Goal: Task Accomplishment & Management: Use online tool/utility

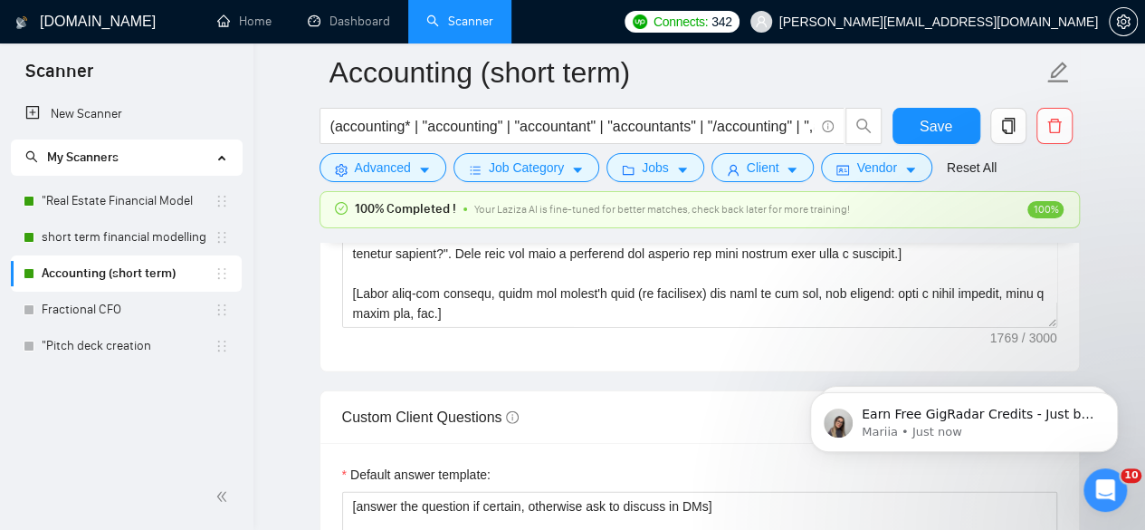
scroll to position [2456, 0]
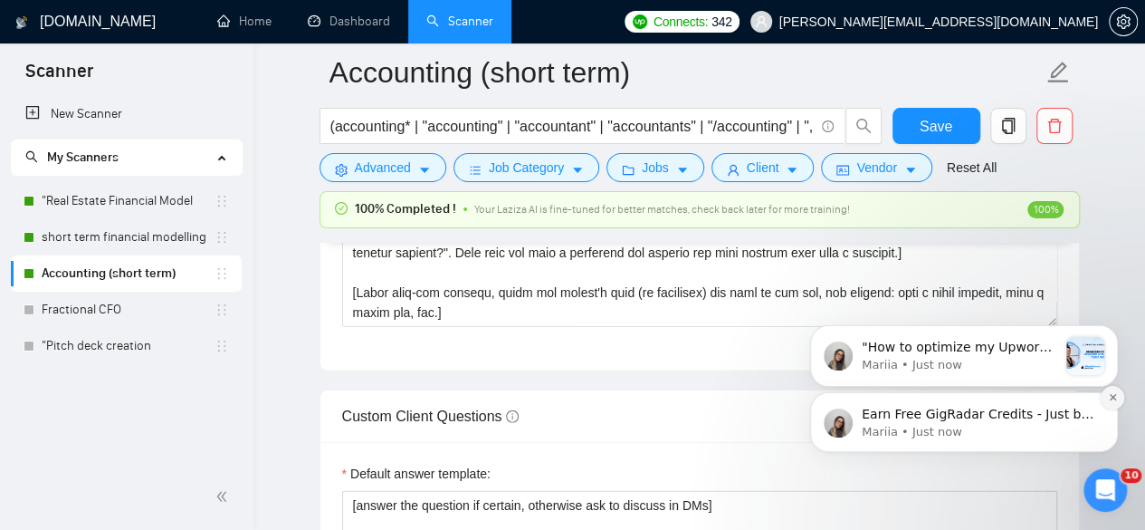
click at [1113, 403] on button "Dismiss notification" at bounding box center [1113, 398] width 24 height 24
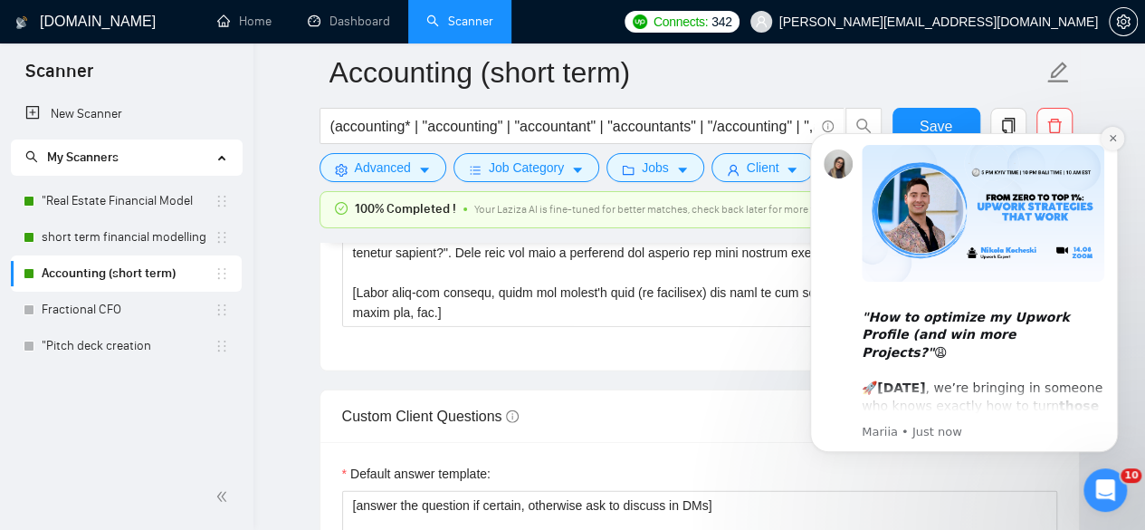
click at [1110, 138] on icon "Dismiss notification" at bounding box center [1113, 138] width 10 height 10
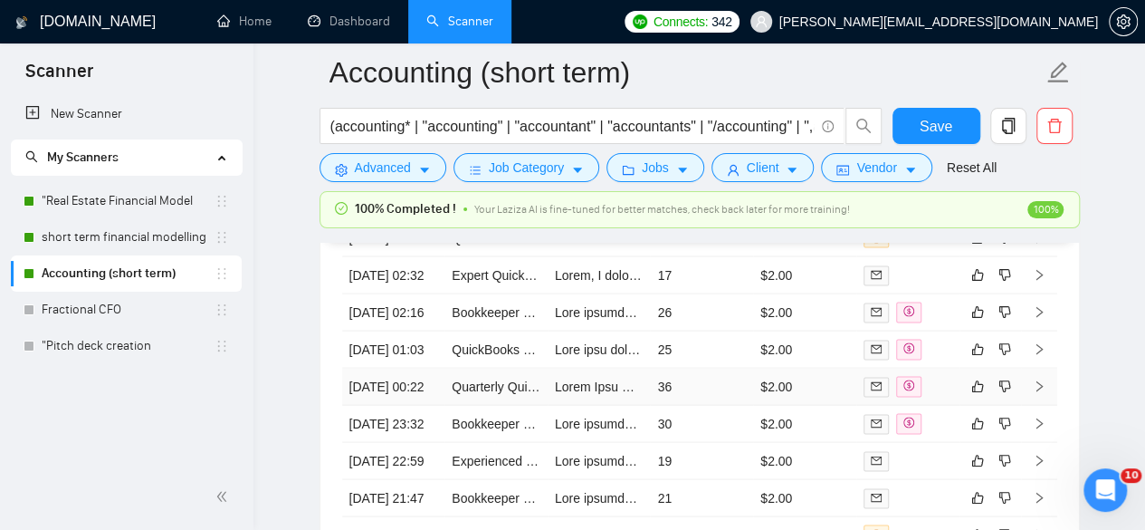
scroll to position [5045, 0]
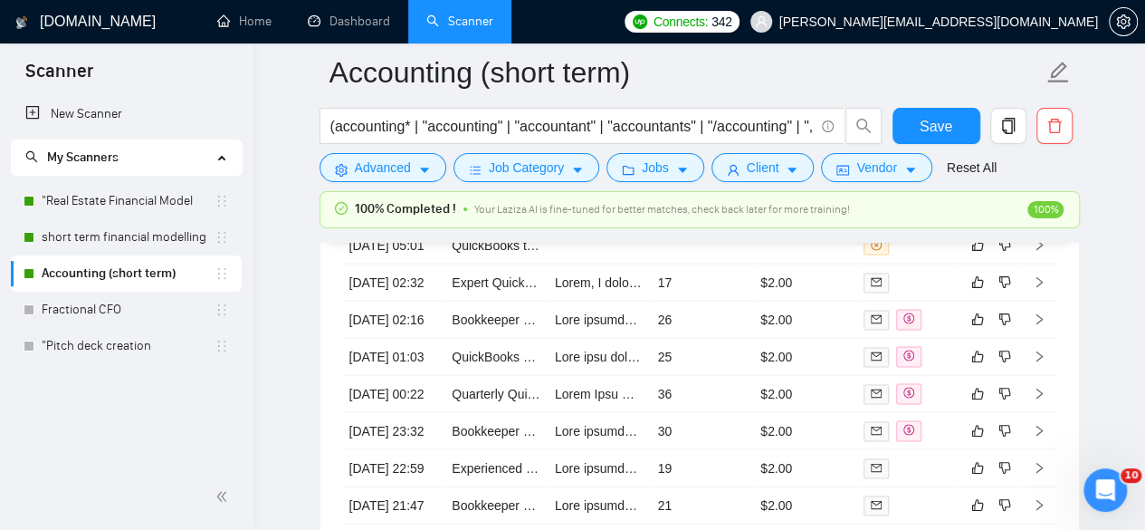
drag, startPoint x: 125, startPoint y: 232, endPoint x: 179, endPoint y: 256, distance: 59.6
click at [125, 232] on link "short term financial modelling" at bounding box center [128, 237] width 173 height 36
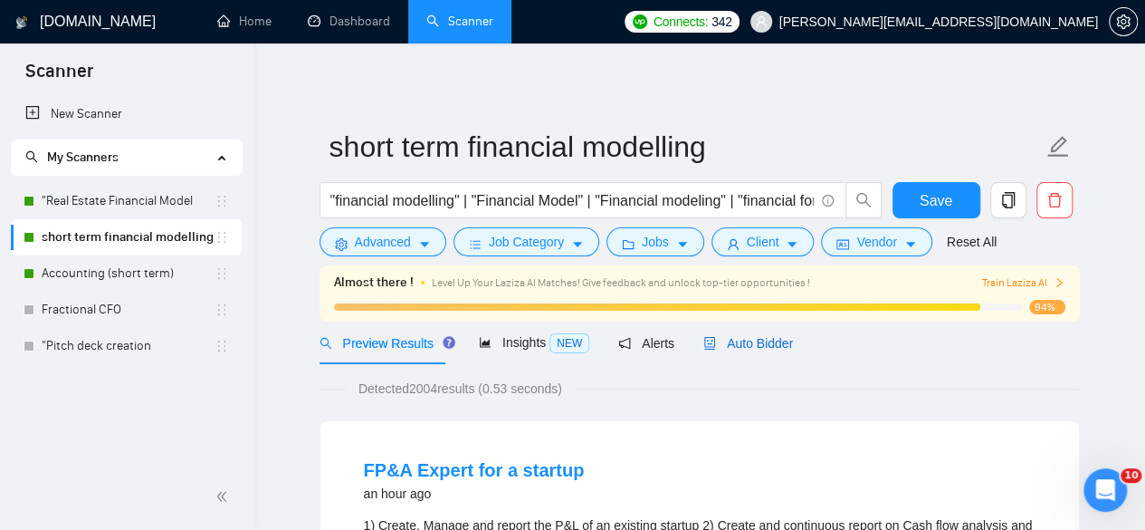
click at [752, 337] on span "Auto Bidder" at bounding box center [749, 343] width 90 height 14
drag, startPoint x: 752, startPoint y: 337, endPoint x: 1156, endPoint y: 387, distance: 407.8
click at [752, 337] on span "Auto Bidder" at bounding box center [749, 343] width 90 height 14
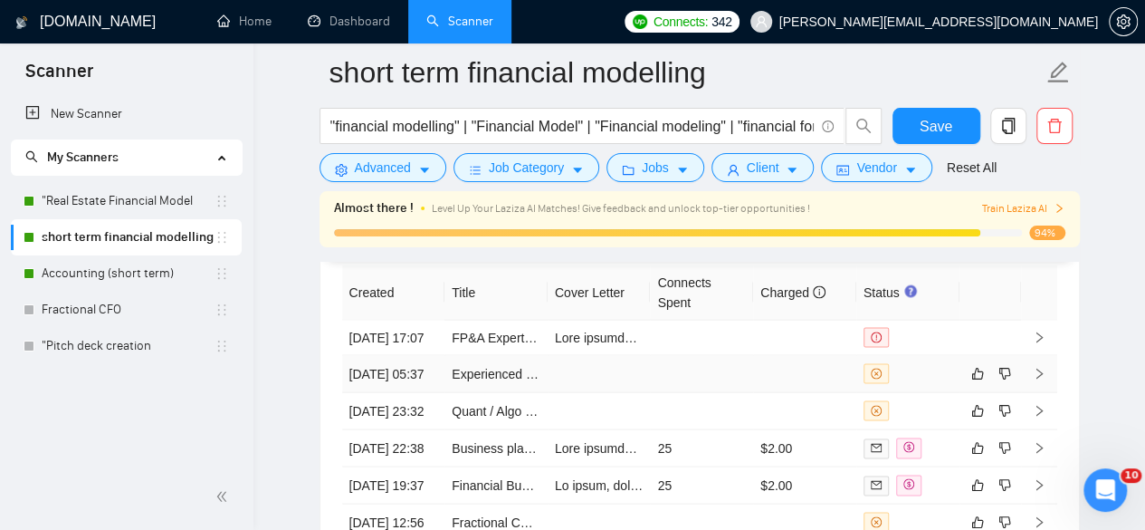
scroll to position [4982, 0]
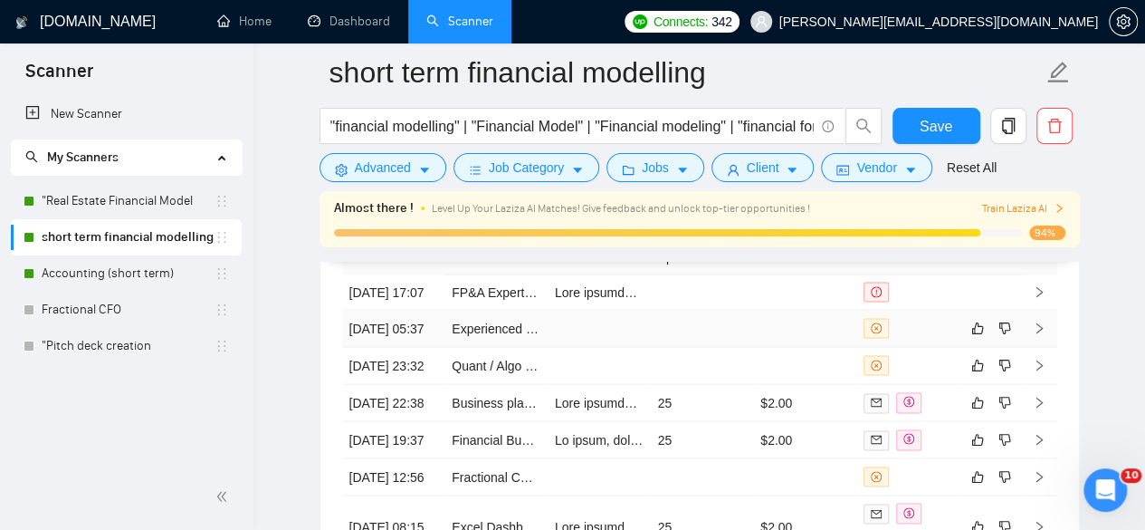
click at [741, 343] on td at bounding box center [701, 328] width 103 height 37
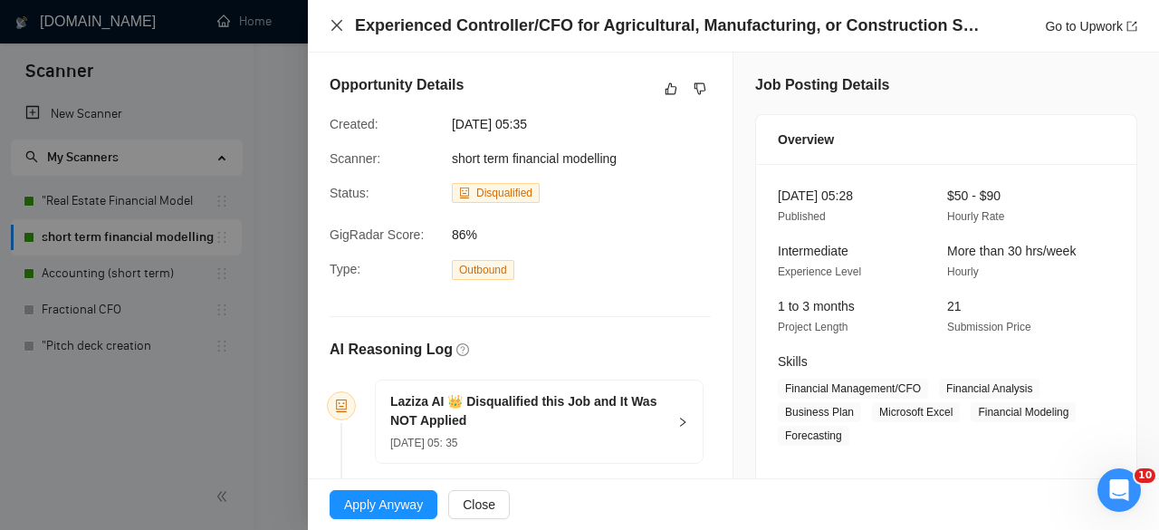
click at [339, 26] on icon "close" at bounding box center [337, 25] width 14 height 14
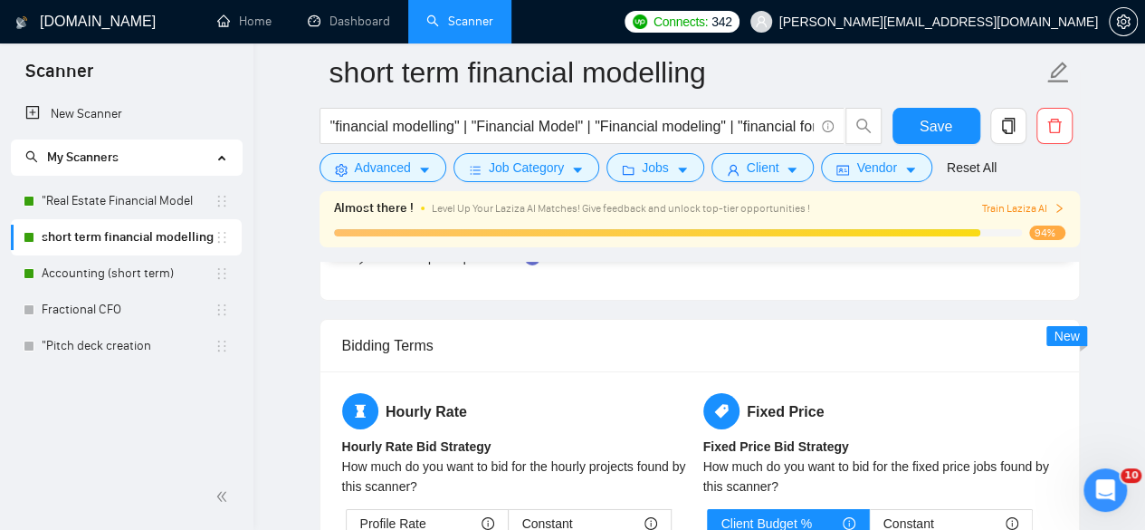
scroll to position [2802, 0]
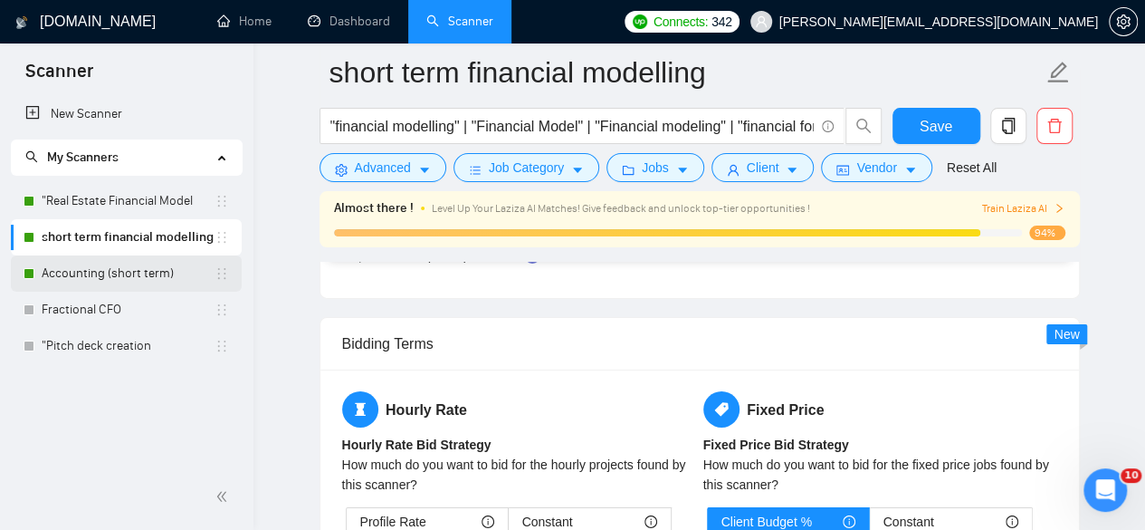
click at [134, 274] on link "Accounting (short term)" at bounding box center [128, 273] width 173 height 36
